Goal: Check status: Check status

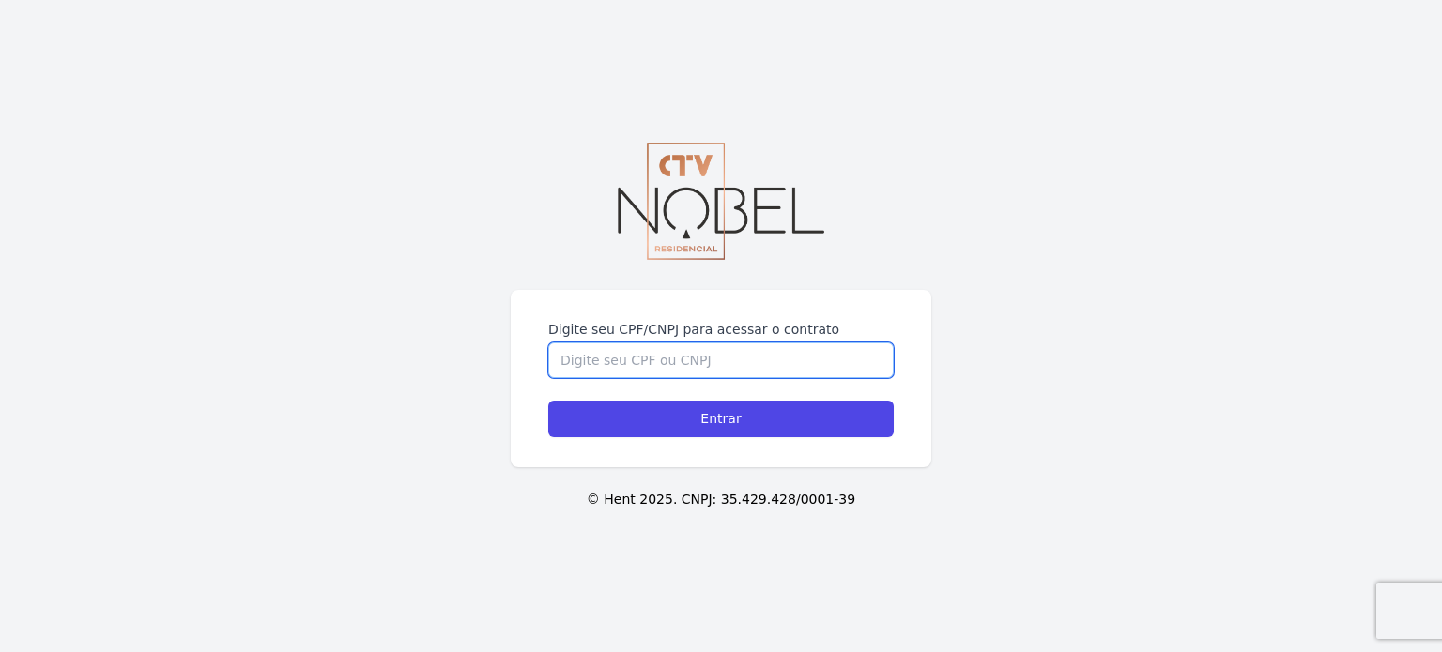
click at [634, 350] on input "Digite seu CPF/CNPJ para acessar o contrato" at bounding box center [720, 361] width 345 height 36
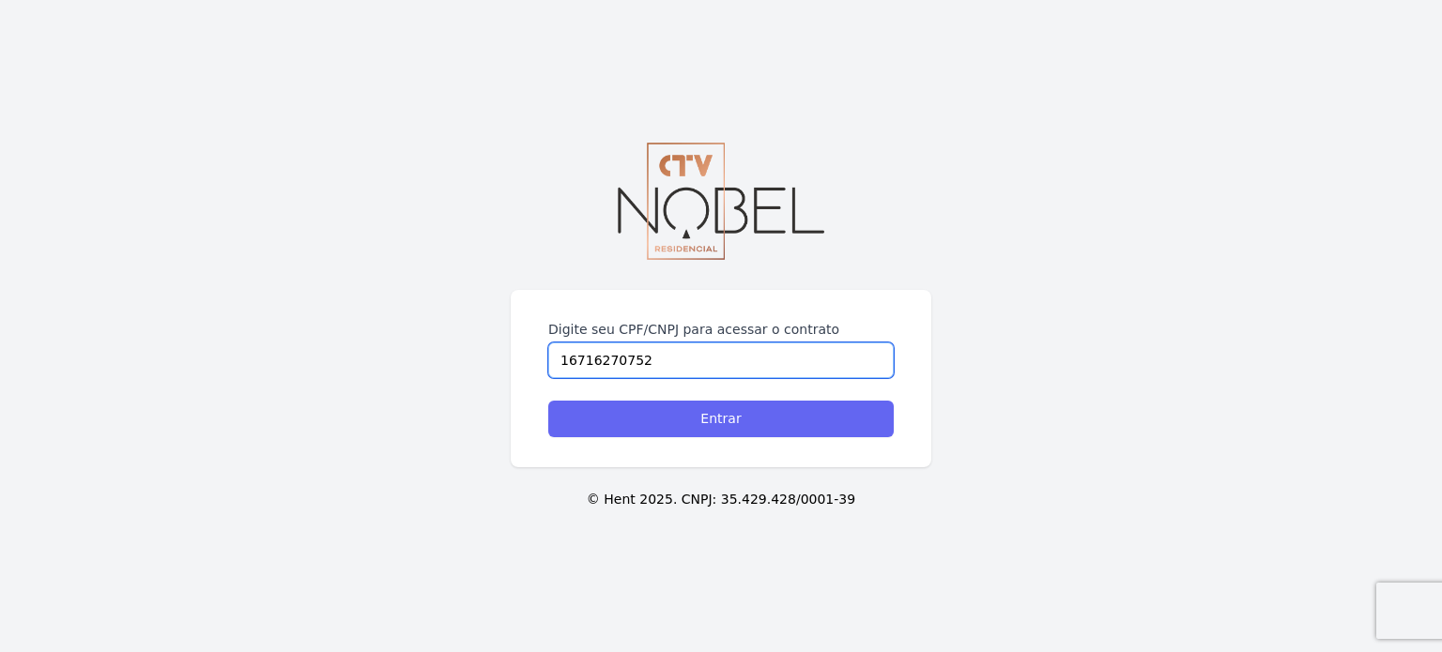
type input "16716270752"
click at [687, 420] on input "Entrar" at bounding box center [720, 419] width 345 height 37
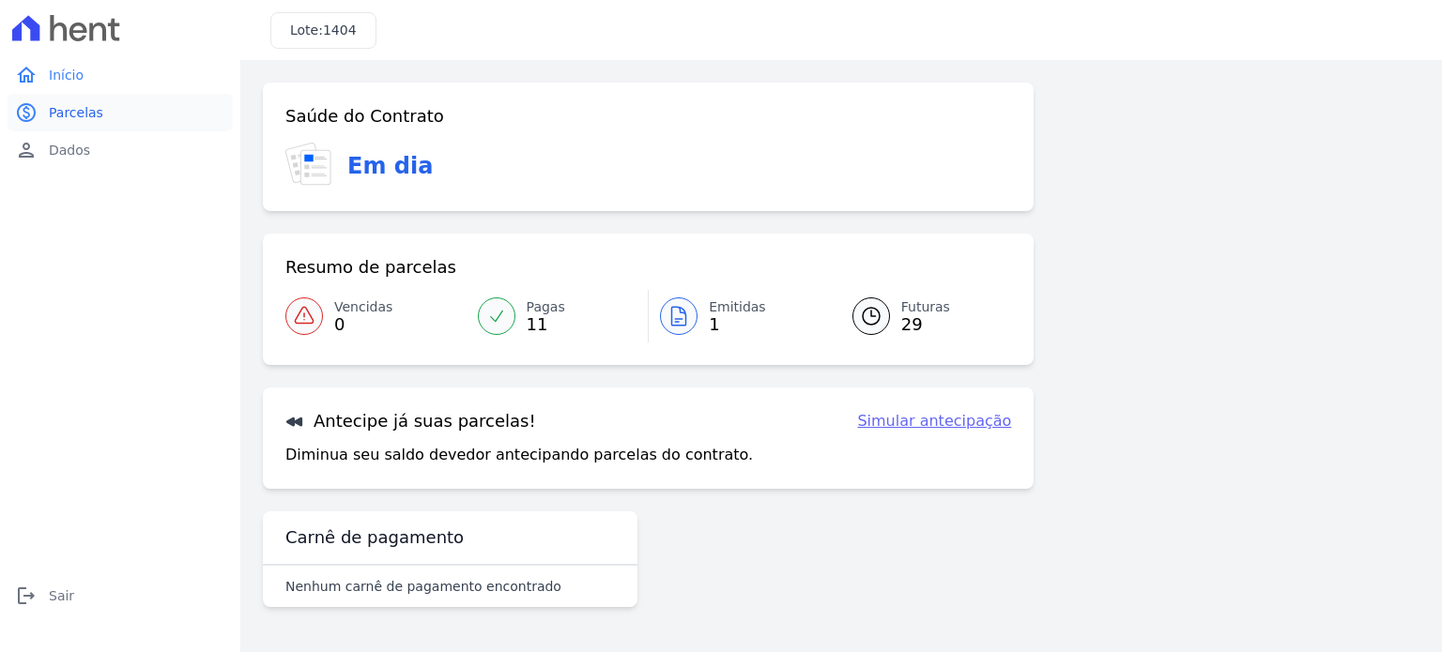
click at [69, 119] on span "Parcelas" at bounding box center [76, 112] width 54 height 19
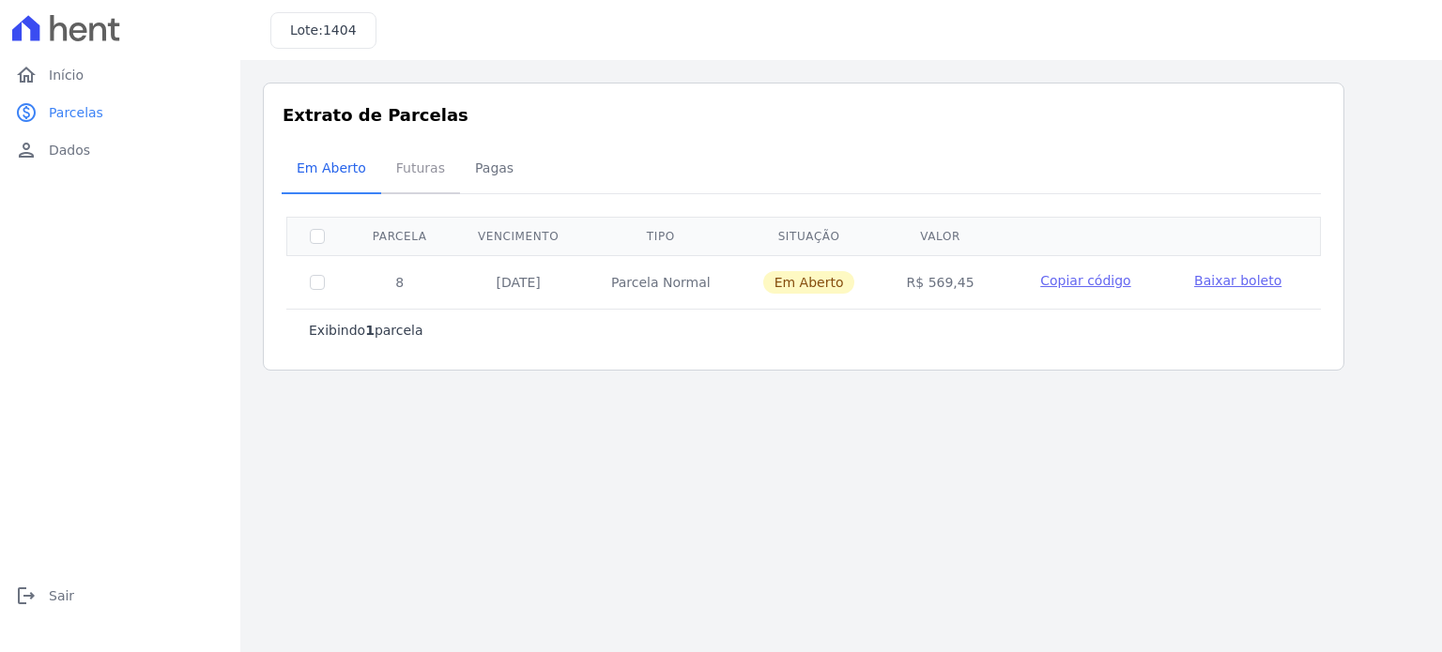
click at [407, 174] on span "Futuras" at bounding box center [420, 168] width 71 height 38
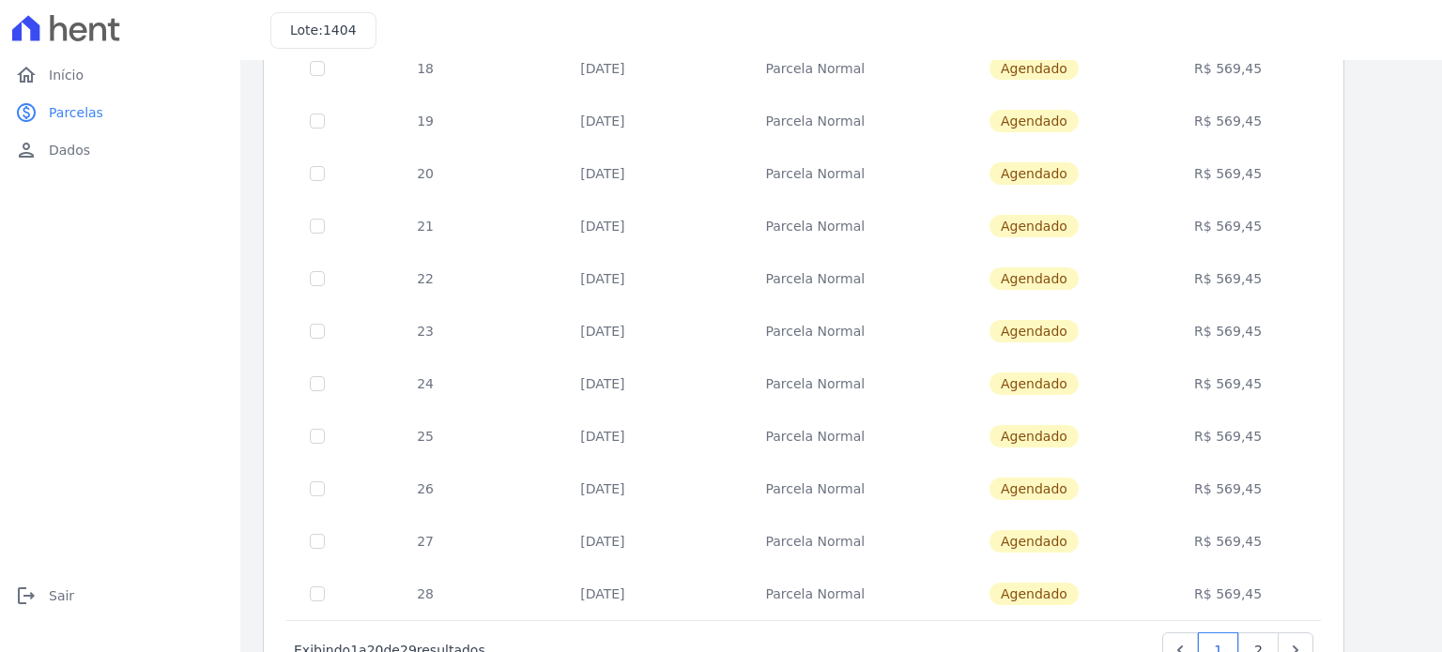
scroll to position [761, 0]
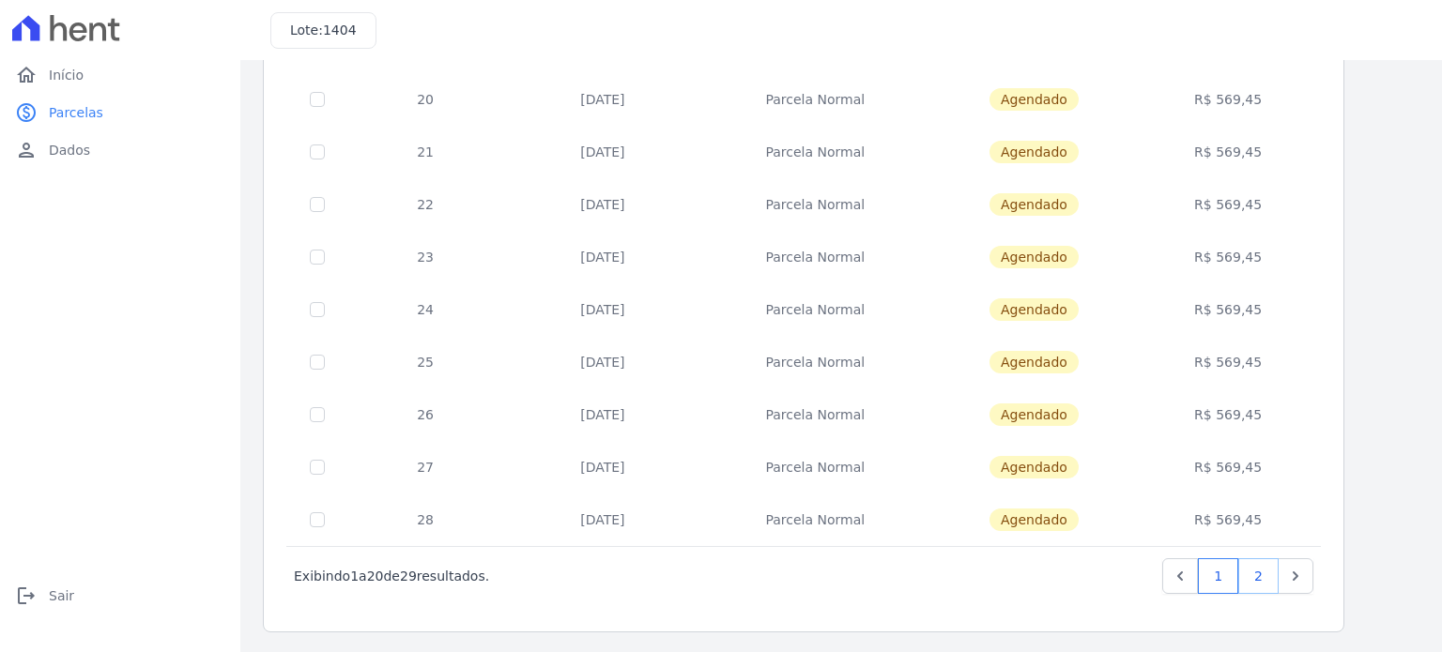
click at [1253, 579] on link "2" at bounding box center [1258, 577] width 40 height 36
